Goal: Information Seeking & Learning: Learn about a topic

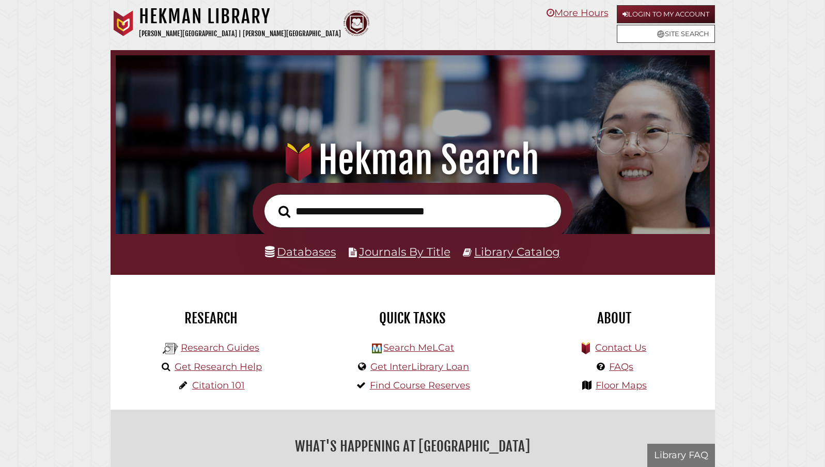
scroll to position [196, 589]
click at [327, 327] on div "Quick Tasks" at bounding box center [413, 318] width 186 height 38
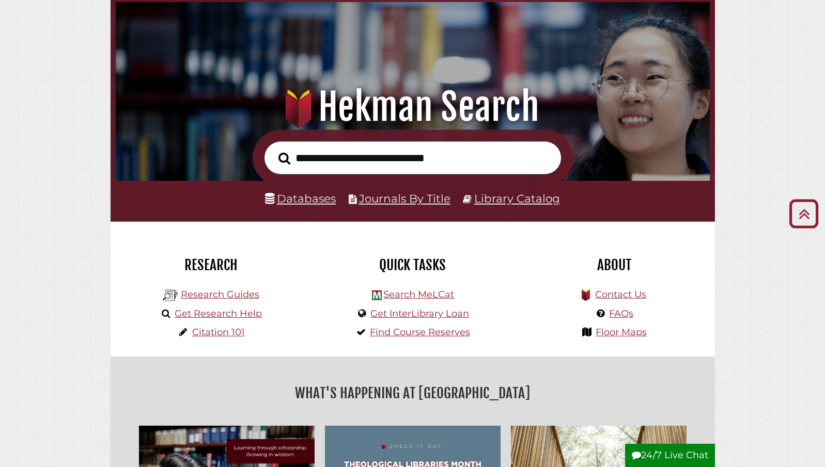
scroll to position [0, 0]
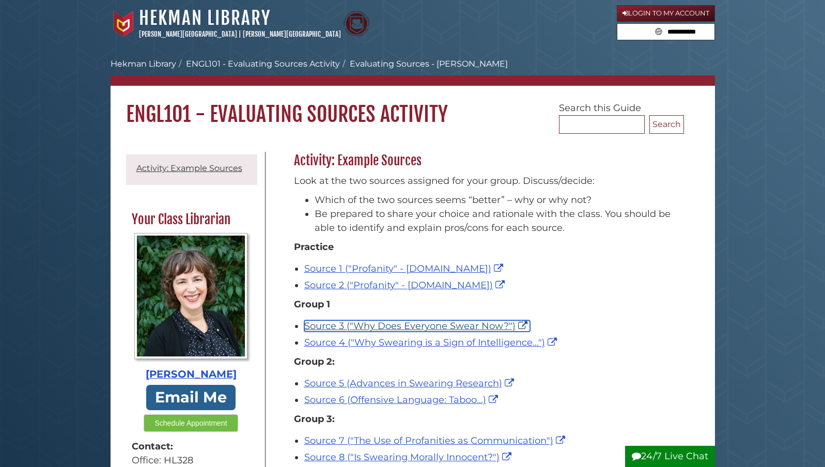
click at [377, 326] on link "Source 3 ("Why Does Everyone Swear Now?")" at bounding box center [417, 325] width 226 height 11
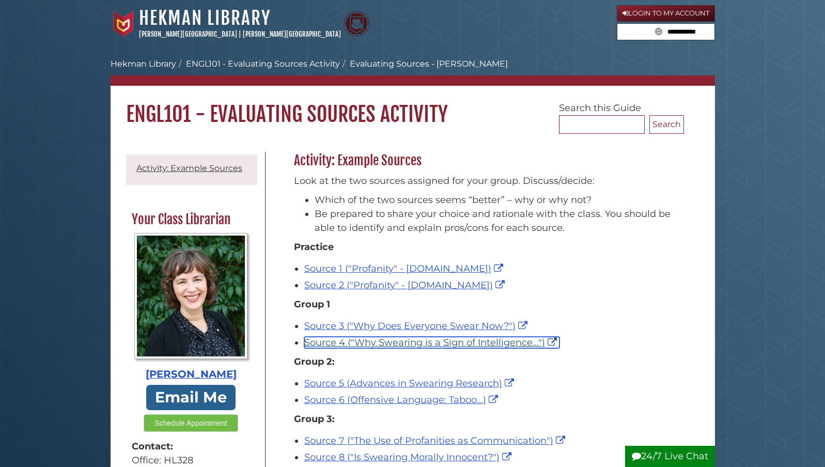
click at [401, 343] on link "Source 4 ("Why Swearing is a Sign of Intelligence...")" at bounding box center [431, 342] width 255 height 11
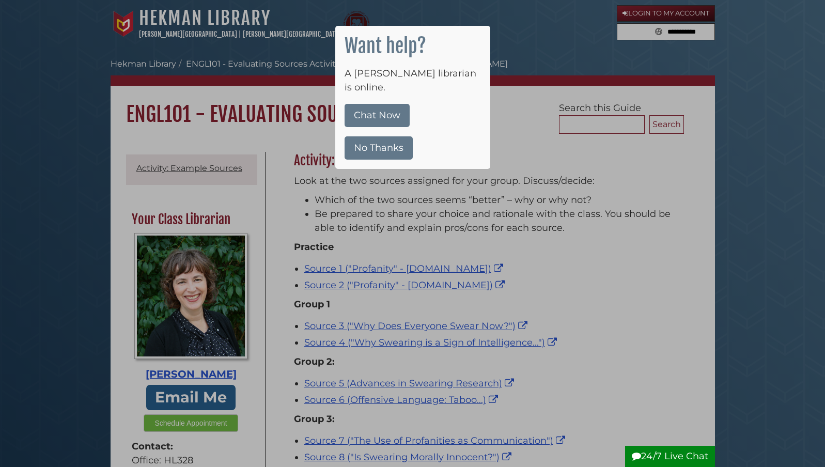
click at [567, 242] on div at bounding box center [412, 233] width 825 height 467
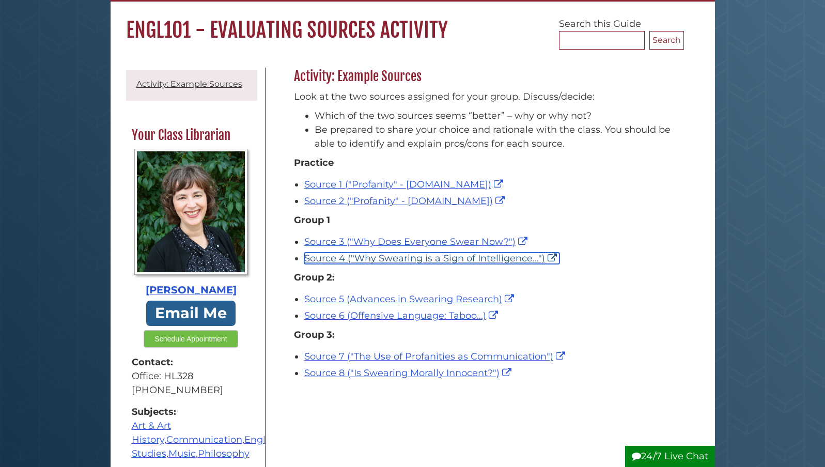
scroll to position [98, 0]
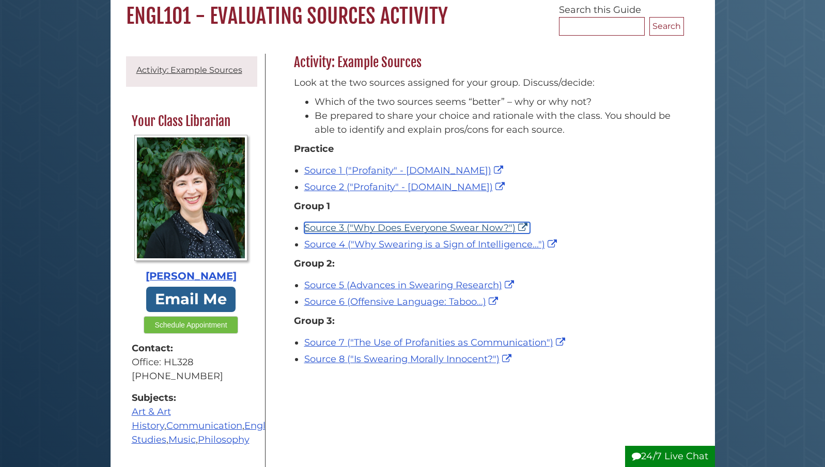
click at [398, 228] on link "Source 3 ("Why Does Everyone Swear Now?")" at bounding box center [417, 227] width 226 height 11
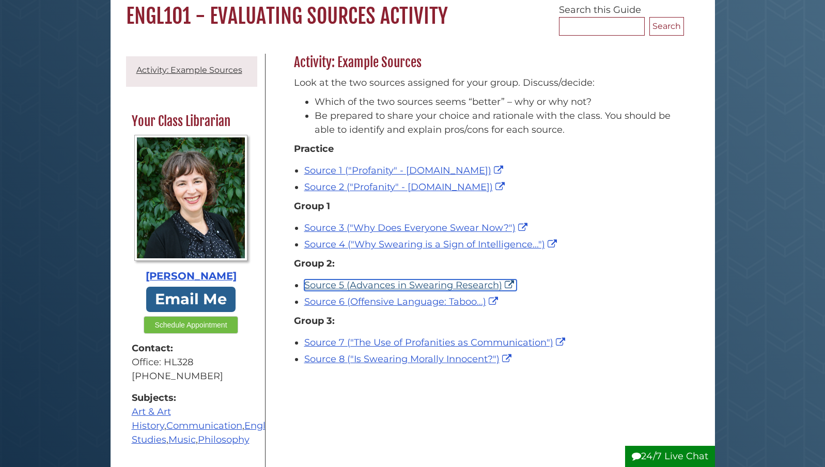
click at [369, 287] on link "Source 5 (Advances in Swearing Research)" at bounding box center [410, 285] width 212 height 11
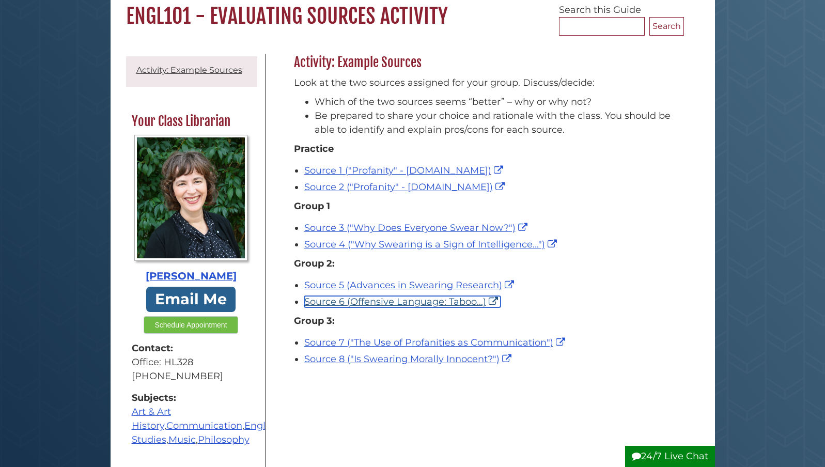
click at [373, 301] on link "Source 6 (Offensive Language: Taboo...)" at bounding box center [402, 301] width 196 height 11
click at [644, 192] on div "Source 2 ("Profanity" - Wikipedia.org)" at bounding box center [491, 187] width 375 height 14
click at [645, 207] on p "Group 1" at bounding box center [486, 206] width 385 height 14
click at [647, 208] on p "Group 1" at bounding box center [486, 206] width 385 height 14
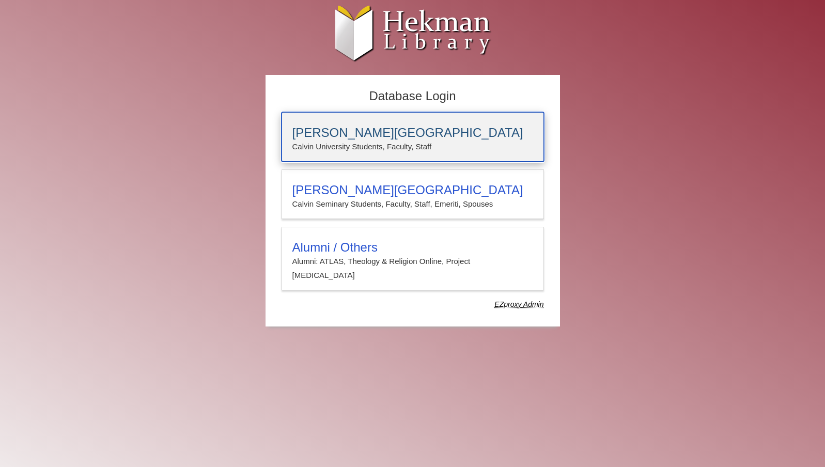
click at [375, 137] on h3 "Calvin University" at bounding box center [412, 133] width 241 height 14
